Goal: Check status: Check status

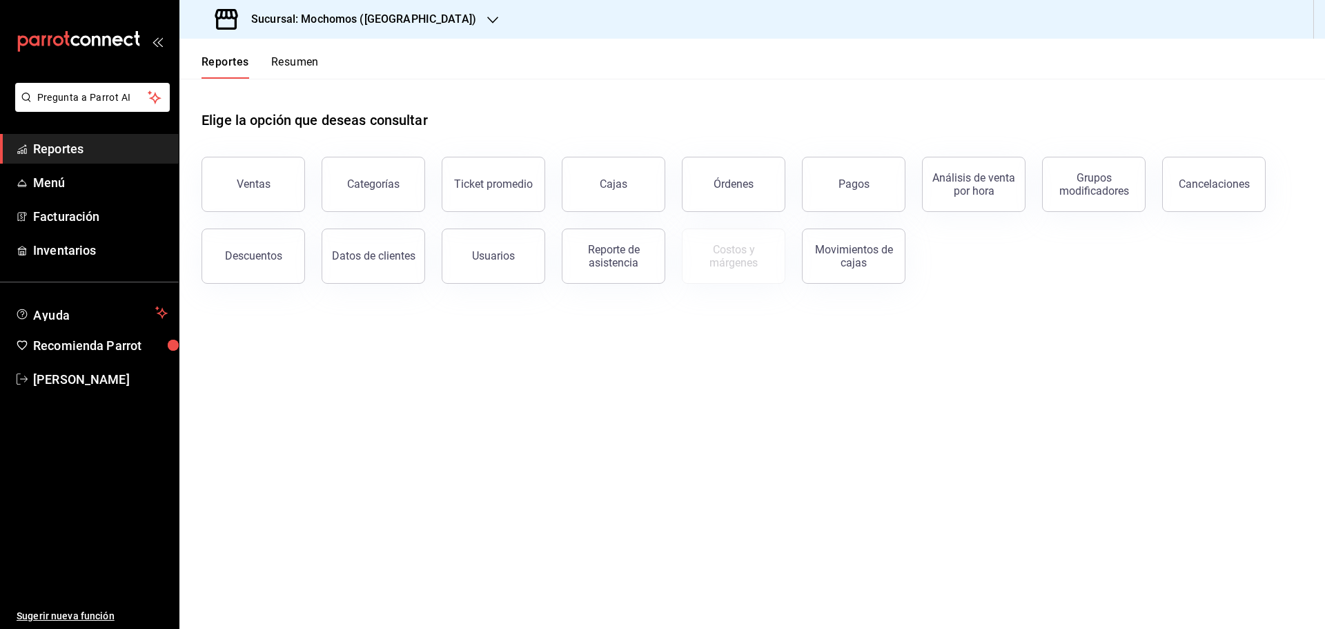
click at [487, 15] on icon "button" at bounding box center [492, 19] width 11 height 11
click at [240, 53] on span "Ryoshi ([GEOGRAPHIC_DATA])" at bounding box center [256, 59] width 133 height 14
click at [884, 186] on button "Pagos" at bounding box center [854, 184] width 104 height 55
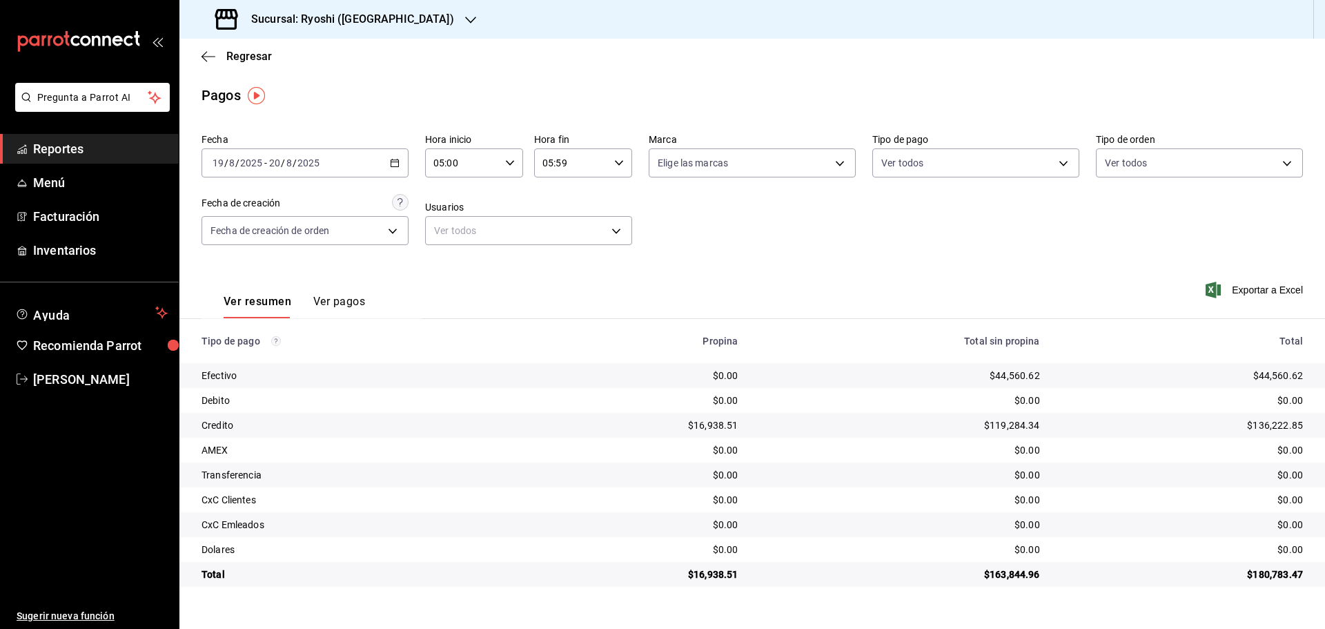
click at [393, 161] on icon "button" at bounding box center [395, 163] width 10 height 10
click at [237, 357] on span "Rango de fechas" at bounding box center [266, 360] width 107 height 14
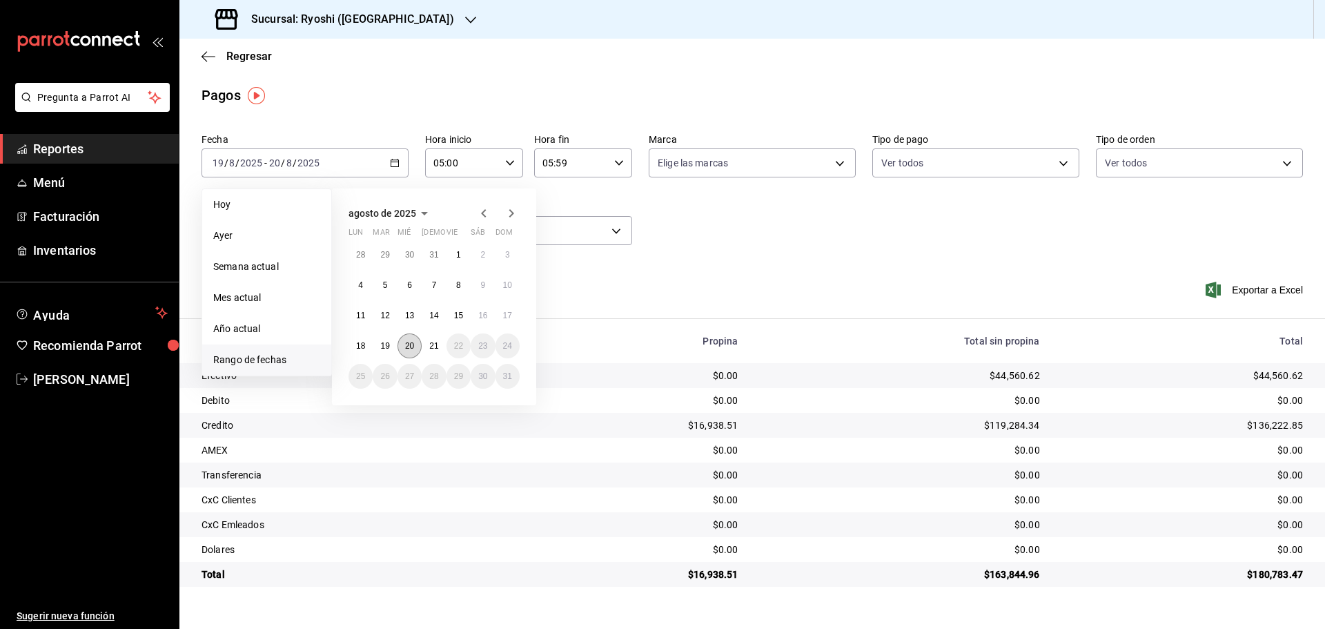
click at [407, 342] on abbr "20" at bounding box center [409, 346] width 9 height 10
click at [436, 347] on abbr "21" at bounding box center [433, 346] width 9 height 10
type input "00:00"
type input "23:59"
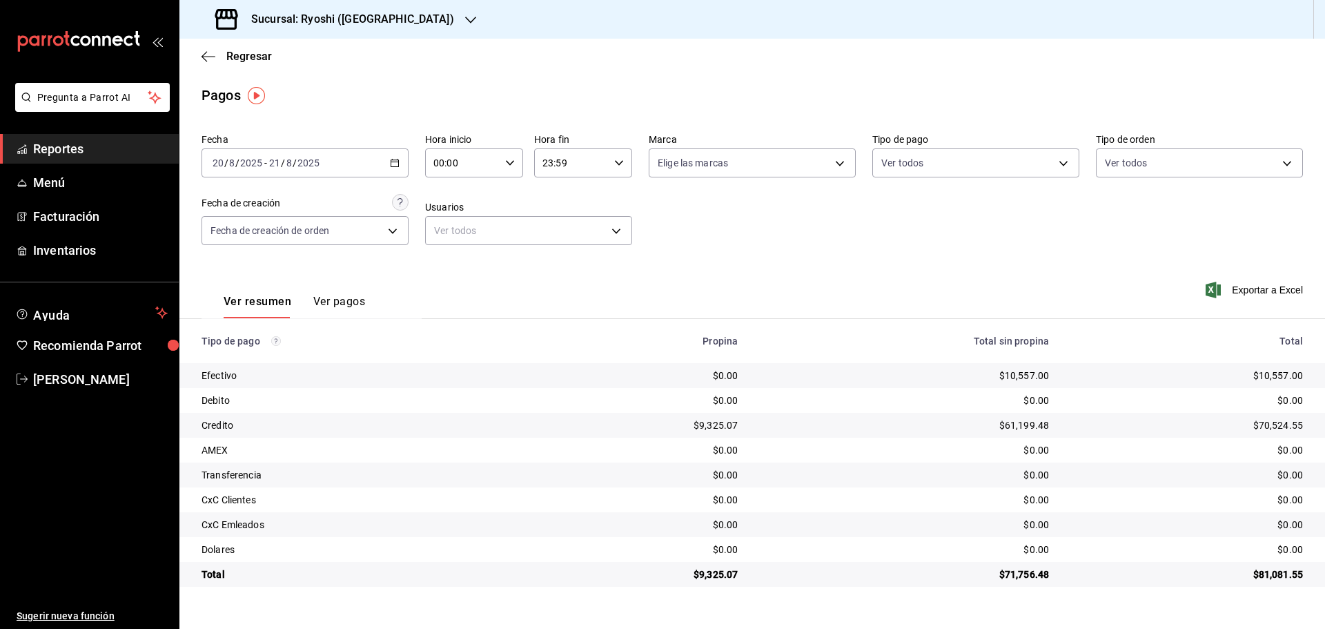
click at [509, 158] on icon "button" at bounding box center [510, 163] width 10 height 10
click at [453, 224] on span "05" at bounding box center [449, 225] width 27 height 11
type input "05:00"
click at [620, 161] on div at bounding box center [662, 314] width 1325 height 629
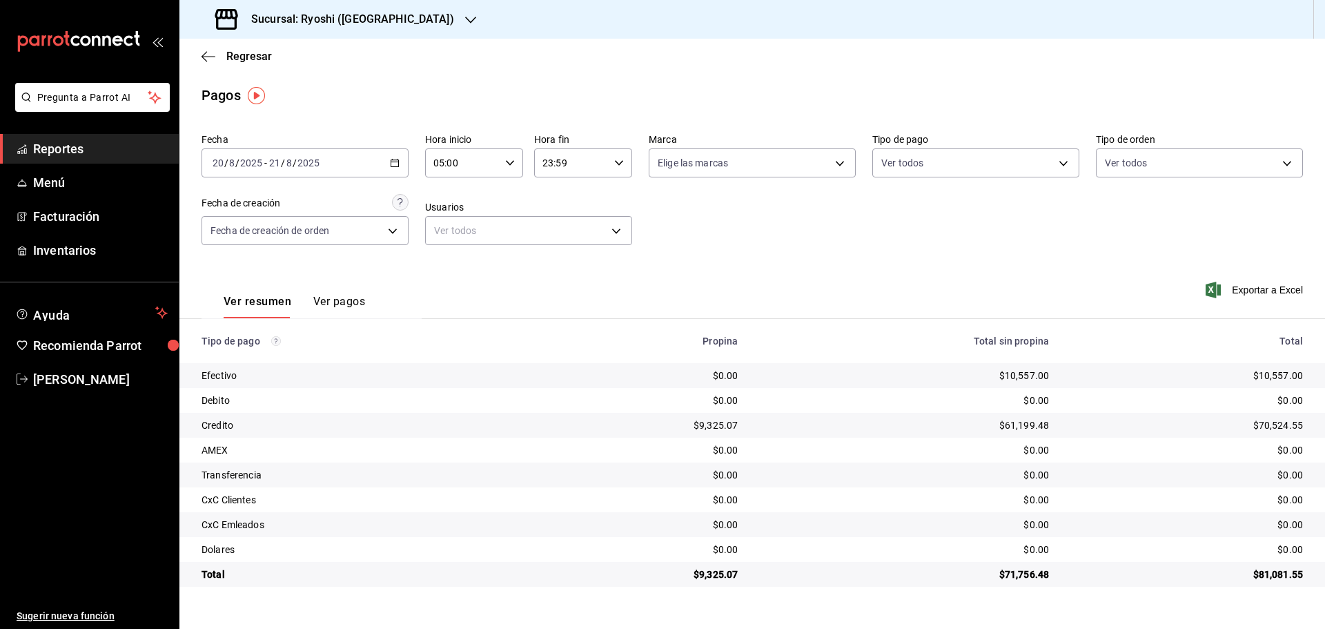
click at [620, 161] on div "00 01 02 03 04 05 06 07 08 09 10 11 12 13 14 15 16 17 18 19 20 21 22 23 00 01 0…" at bounding box center [662, 316] width 1325 height 625
click at [620, 161] on icon "button" at bounding box center [619, 163] width 10 height 10
click at [565, 225] on button "05" at bounding box center [558, 231] width 43 height 28
type input "05:59"
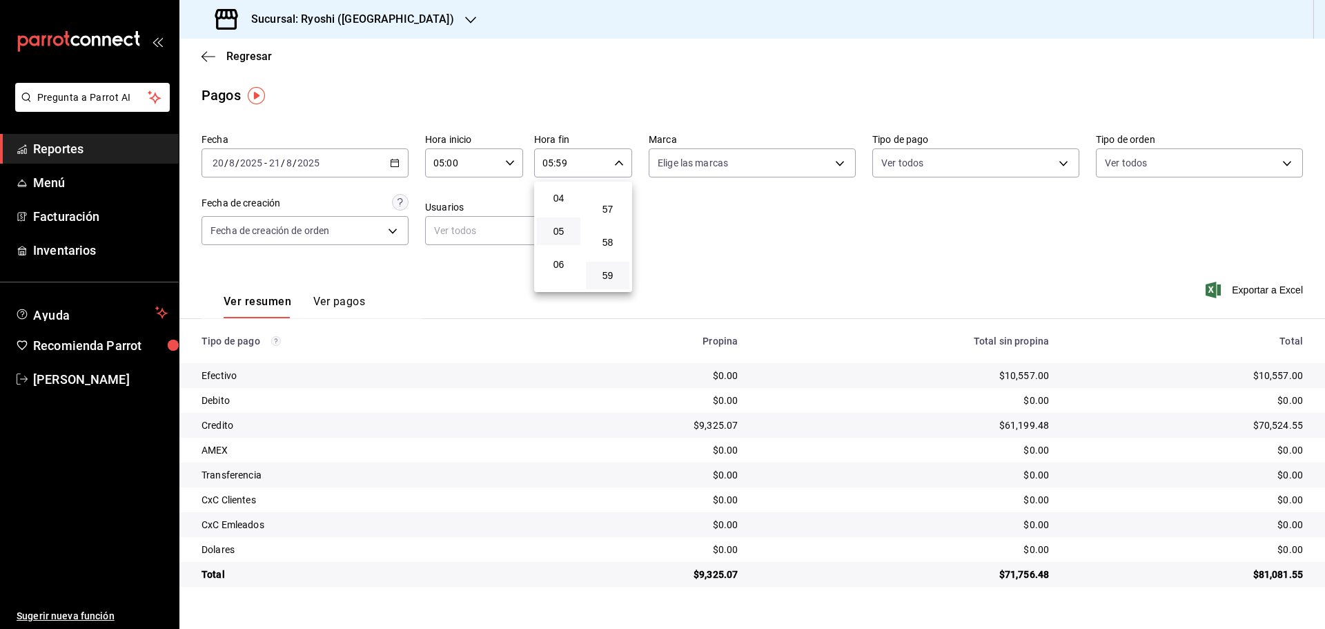
click at [202, 55] on div at bounding box center [662, 314] width 1325 height 629
click at [202, 51] on icon "button" at bounding box center [209, 56] width 14 height 12
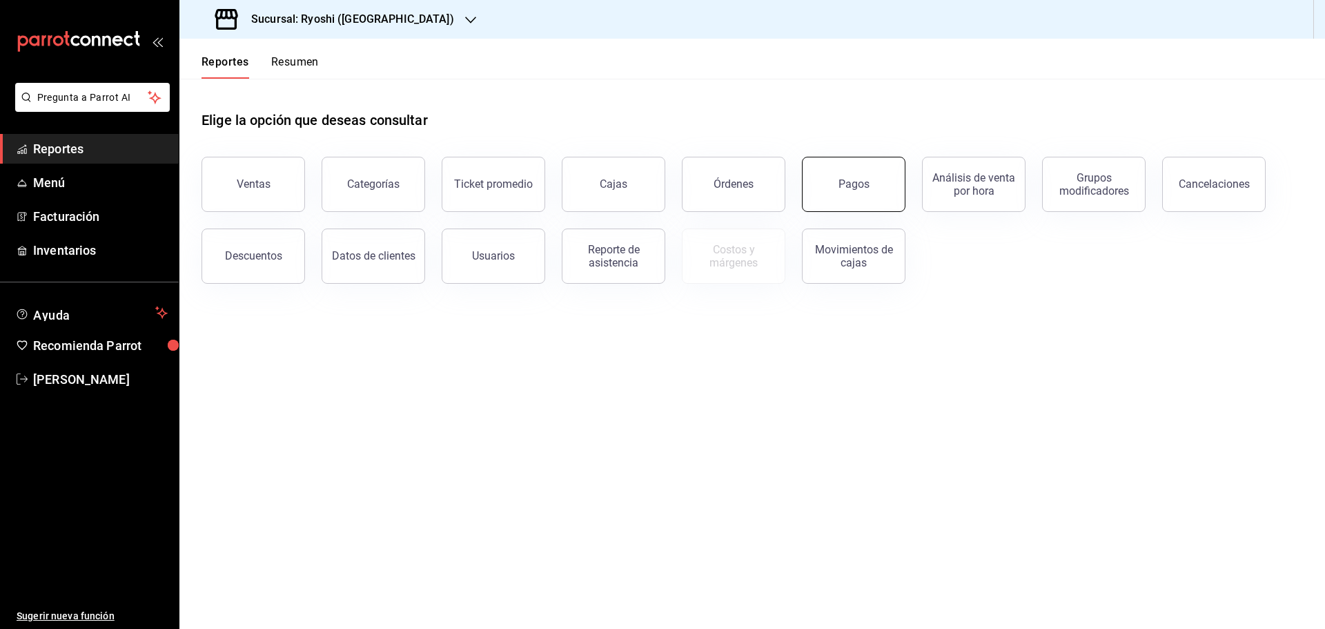
click at [830, 183] on button "Pagos" at bounding box center [854, 184] width 104 height 55
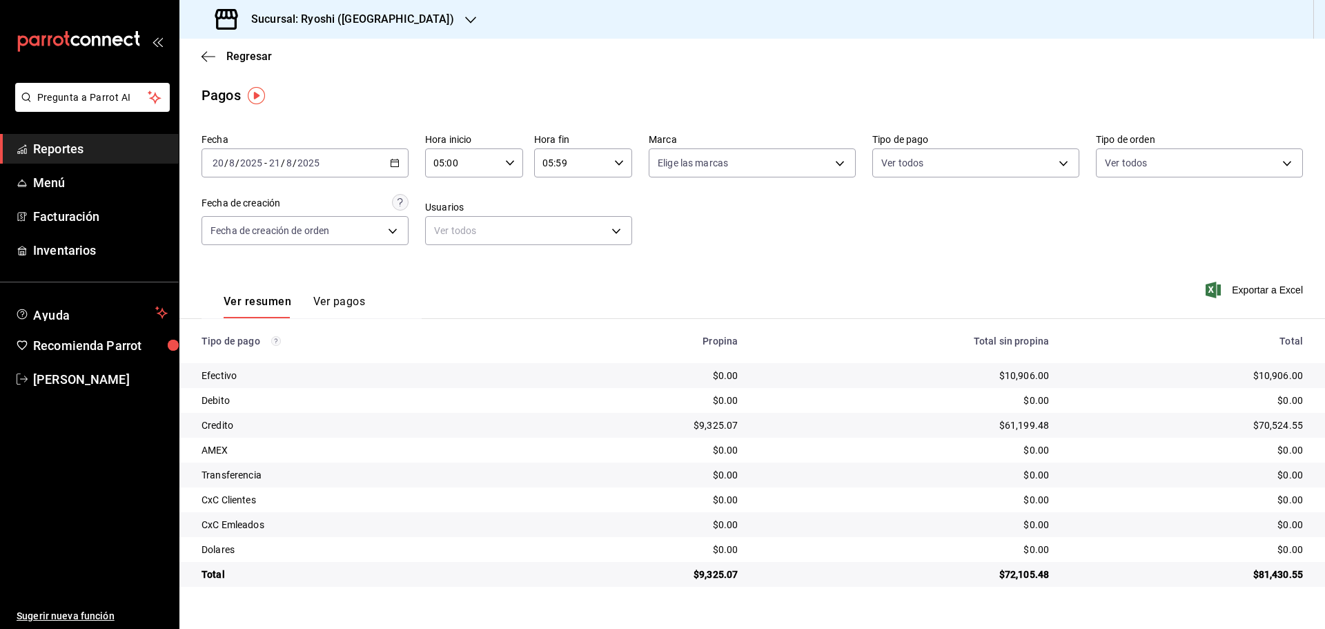
click at [465, 15] on icon "button" at bounding box center [470, 19] width 11 height 11
click at [206, 89] on span "Mochomos ([GEOGRAPHIC_DATA])" at bounding box center [266, 91] width 153 height 14
